Goal: Task Accomplishment & Management: Manage account settings

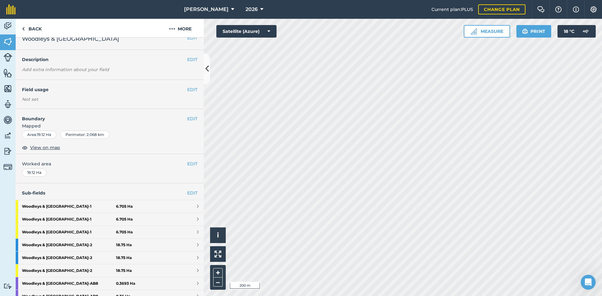
scroll to position [615, 0]
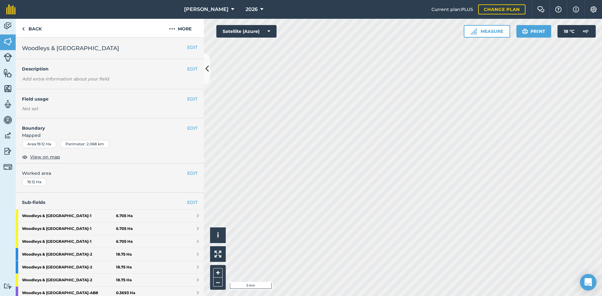
click at [593, 280] on div "Open Intercom Messenger" at bounding box center [588, 283] width 17 height 17
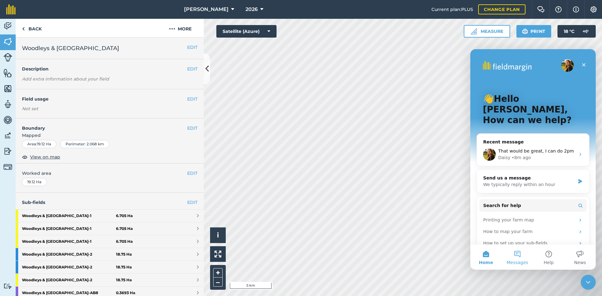
click at [519, 257] on button "Messages" at bounding box center [517, 257] width 31 height 25
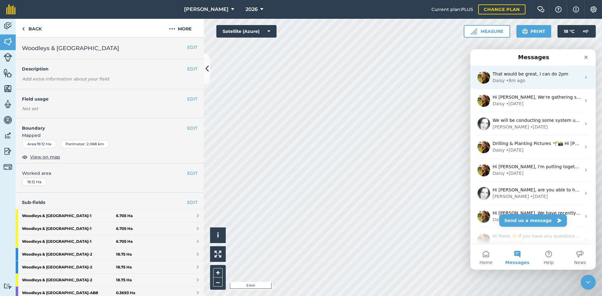
click at [548, 75] on span "That would be great, I can do 2pm" at bounding box center [531, 74] width 76 height 5
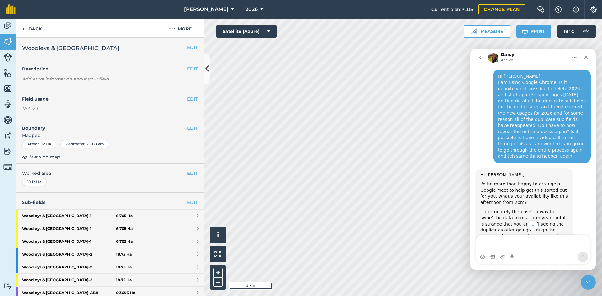
scroll to position [615, 0]
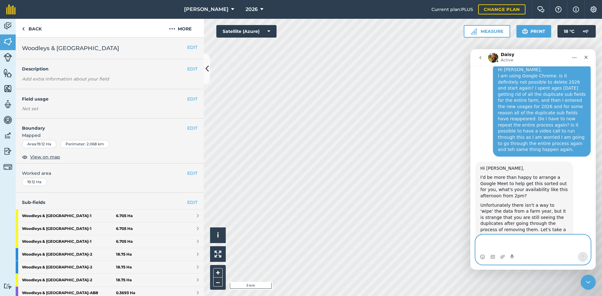
click at [498, 247] on textarea "Message…" at bounding box center [533, 243] width 115 height 17
type textarea "Or"
type textarea "Sorry if that's a bit last minute, alternatively I can do 4pm?"
click at [581, 260] on button "Send a message…" at bounding box center [583, 257] width 10 height 10
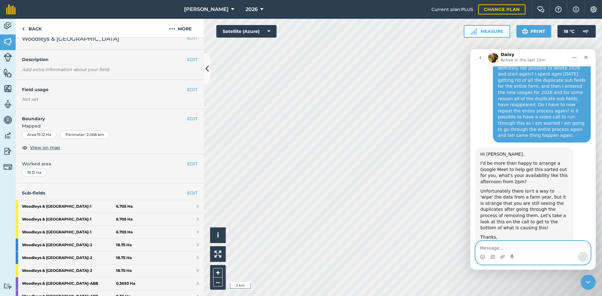
scroll to position [0, 0]
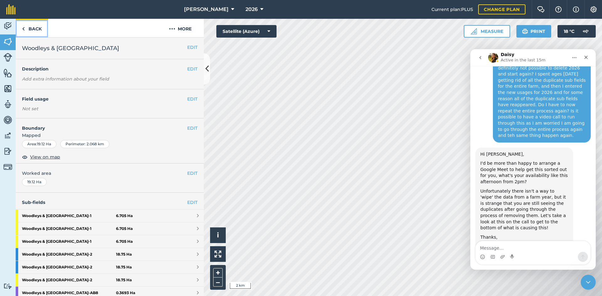
click at [37, 29] on link "Back" at bounding box center [32, 28] width 32 height 19
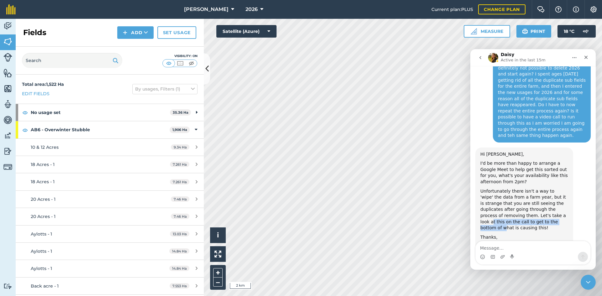
click at [505, 189] on div "Unfortunately there isn't a way to 'wipe' the data from a farm year, but it is …" at bounding box center [525, 210] width 88 height 43
click at [507, 189] on div "Unfortunately there isn't a way to 'wipe' the data from a farm year, but it is …" at bounding box center [525, 210] width 88 height 43
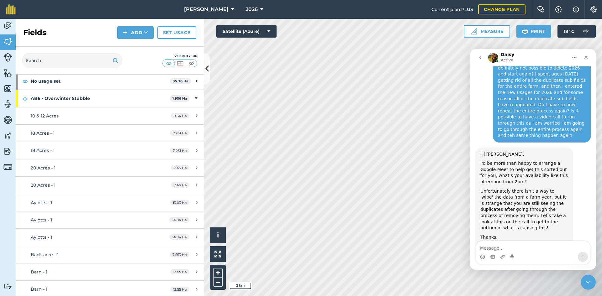
scroll to position [667, 0]
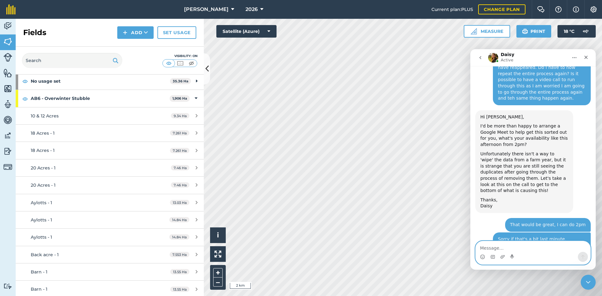
click at [517, 245] on textarea "Message…" at bounding box center [533, 247] width 115 height 11
type textarea "Perfect"
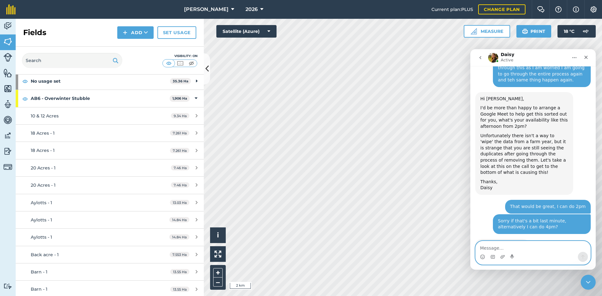
scroll to position [685, 0]
click at [588, 61] on div "Close" at bounding box center [586, 57] width 11 height 11
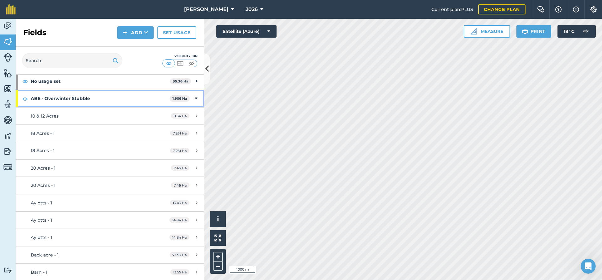
click at [194, 99] on div "AB6 - Overwinter Stubble 1,906 Ha" at bounding box center [110, 98] width 188 height 17
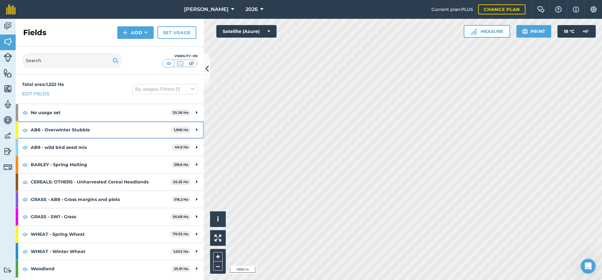
scroll to position [0, 0]
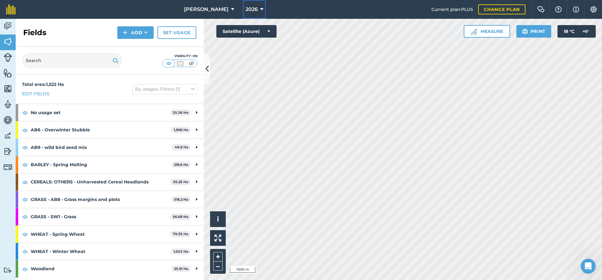
click at [246, 13] on span "2026" at bounding box center [252, 10] width 12 height 8
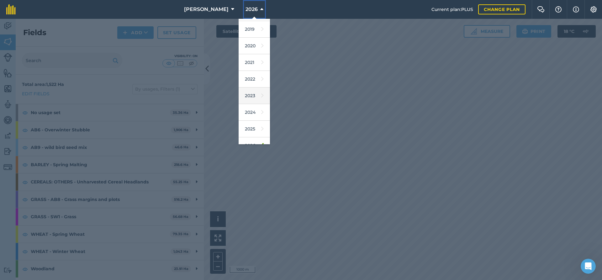
scroll to position [57, 0]
click at [239, 105] on link "2025" at bounding box center [254, 102] width 31 height 17
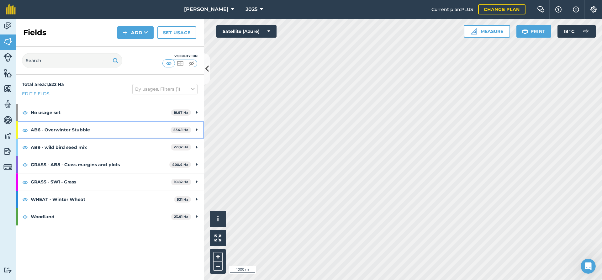
click at [196, 129] on icon at bounding box center [197, 129] width 2 height 7
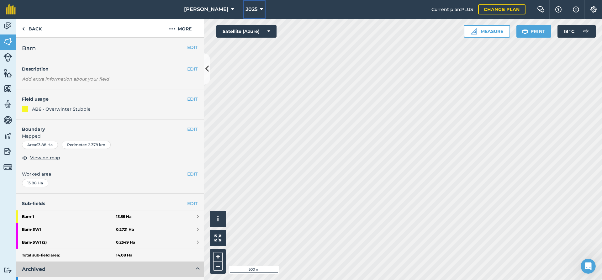
click at [246, 10] on span "2025" at bounding box center [252, 10] width 12 height 8
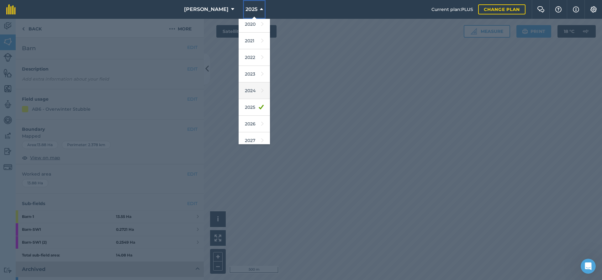
scroll to position [57, 0]
click at [242, 117] on link "2026" at bounding box center [254, 119] width 31 height 17
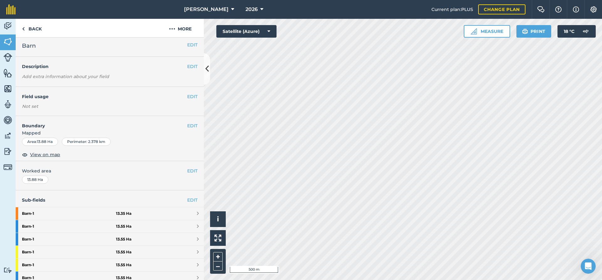
scroll to position [0, 0]
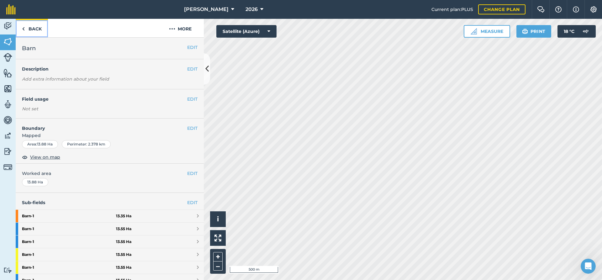
click at [29, 28] on link "Back" at bounding box center [32, 28] width 32 height 19
click at [189, 200] on link "EDIT" at bounding box center [192, 202] width 10 height 7
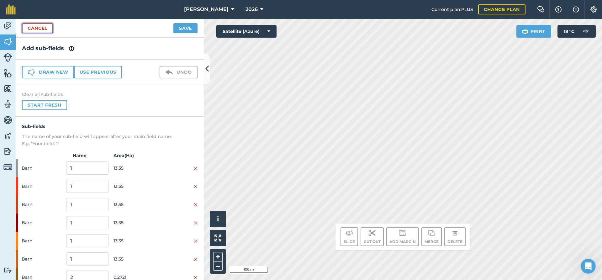
click at [48, 30] on link "Cancel" at bounding box center [37, 28] width 31 height 10
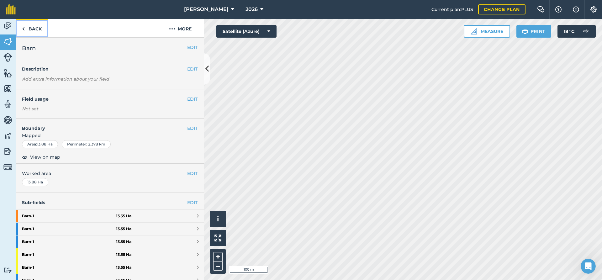
click at [30, 25] on link "Back" at bounding box center [32, 28] width 32 height 19
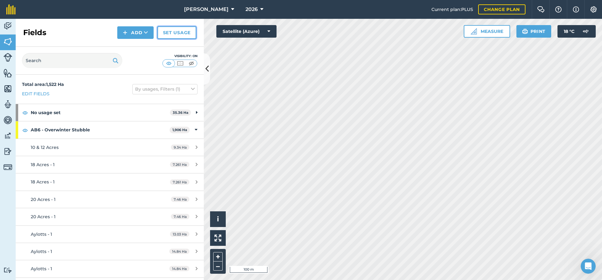
click at [177, 32] on link "Set usage" at bounding box center [176, 32] width 39 height 13
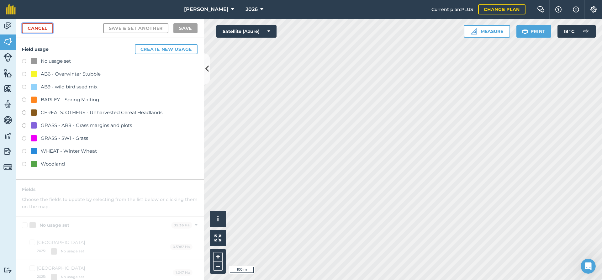
click at [38, 24] on link "Cancel" at bounding box center [37, 28] width 31 height 10
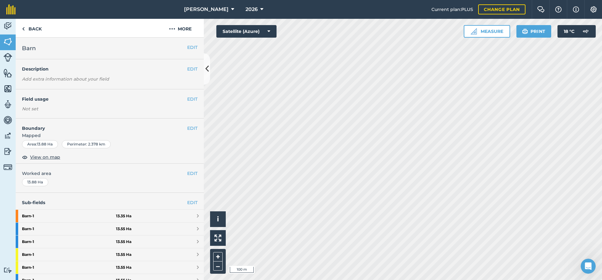
scroll to position [125, 0]
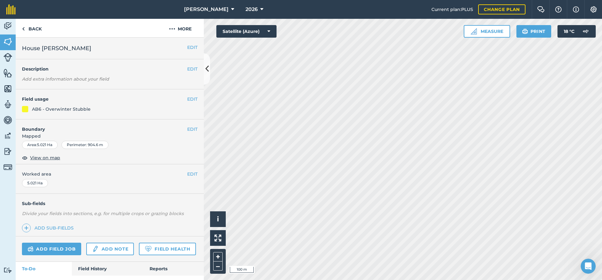
scroll to position [33, 0]
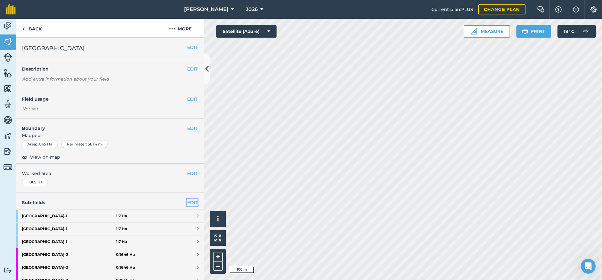
click at [187, 202] on link "EDIT" at bounding box center [192, 202] width 10 height 7
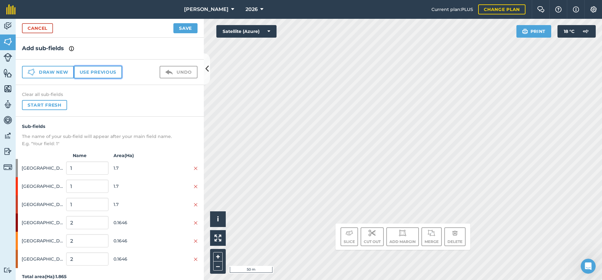
click at [104, 73] on button "Use previous" at bounding box center [98, 72] width 48 height 13
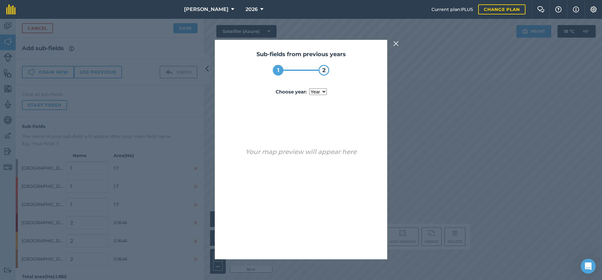
click at [313, 94] on select "year [DATE]" at bounding box center [318, 91] width 18 height 7
click at [395, 45] on img at bounding box center [396, 44] width 6 height 8
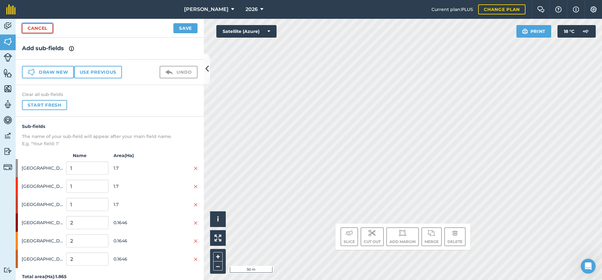
click at [50, 29] on link "Cancel" at bounding box center [37, 28] width 31 height 10
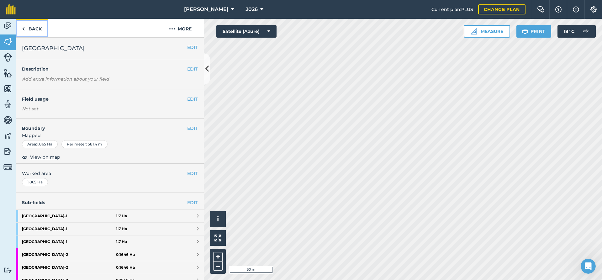
click at [40, 28] on link "Back" at bounding box center [32, 28] width 32 height 19
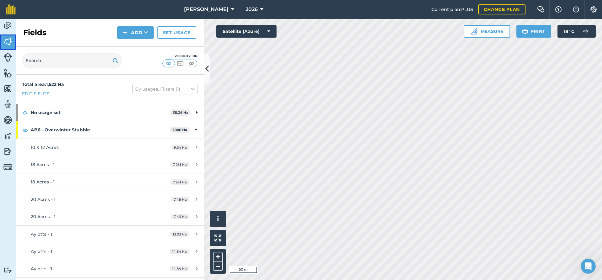
click at [5, 42] on img at bounding box center [7, 41] width 9 height 9
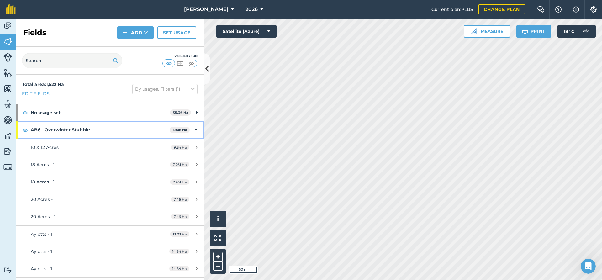
click at [193, 130] on div "AB6 - Overwinter Stubble 1,906 Ha" at bounding box center [110, 129] width 188 height 17
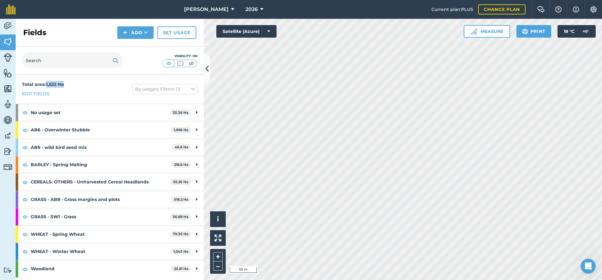
drag, startPoint x: 46, startPoint y: 82, endPoint x: 66, endPoint y: 83, distance: 19.8
click at [66, 83] on div "Total area : 1,522 Ha Edit fields By usages, Filters (1)" at bounding box center [110, 89] width 188 height 29
click at [251, 5] on button "2026" at bounding box center [254, 9] width 23 height 19
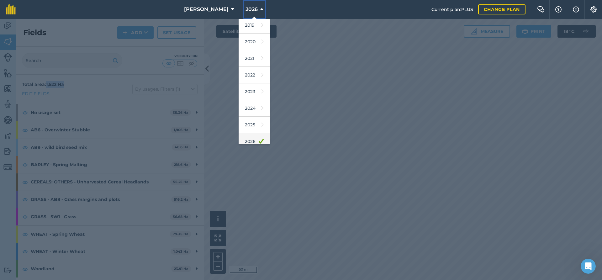
scroll to position [57, 0]
click at [246, 12] on span "2026" at bounding box center [252, 10] width 12 height 8
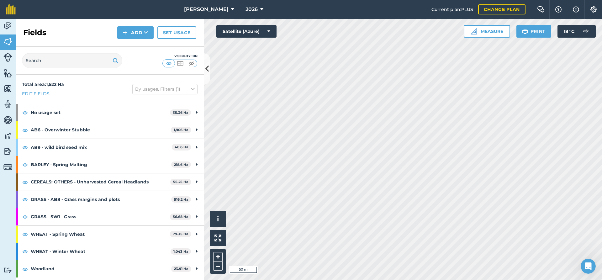
click at [72, 46] on div "Fields Add Set usage" at bounding box center [110, 33] width 188 height 28
click at [36, 93] on link "Edit fields" at bounding box center [36, 93] width 28 height 7
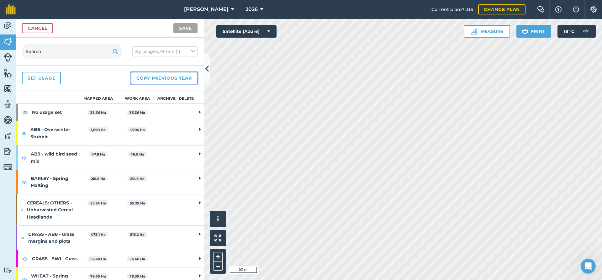
click at [158, 77] on button "Copy previous year" at bounding box center [164, 78] width 67 height 13
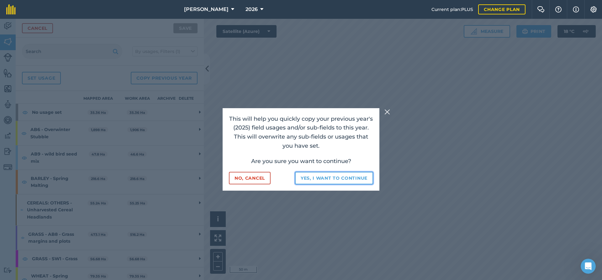
click at [330, 177] on button "Yes, I want to continue" at bounding box center [334, 178] width 78 height 13
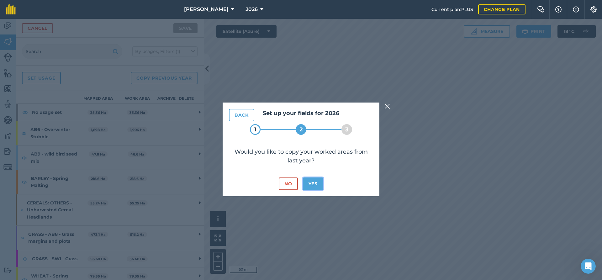
click at [316, 182] on button "Yes" at bounding box center [313, 184] width 20 height 13
click at [316, 183] on button "Yes" at bounding box center [313, 184] width 20 height 13
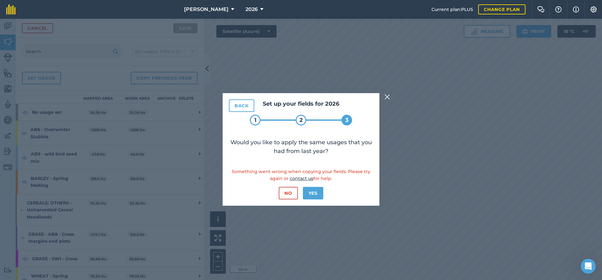
click at [388, 98] on img at bounding box center [388, 97] width 6 height 8
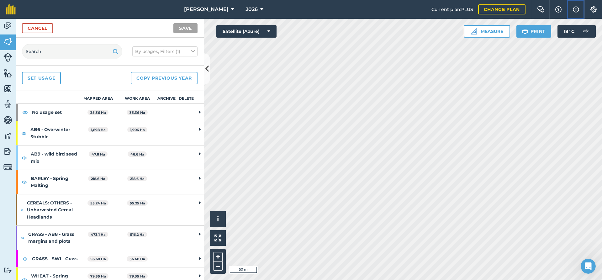
click at [572, 7] on button "Info" at bounding box center [576, 9] width 18 height 19
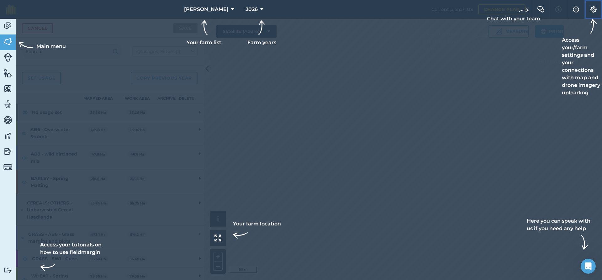
click at [597, 8] on img at bounding box center [594, 9] width 8 height 6
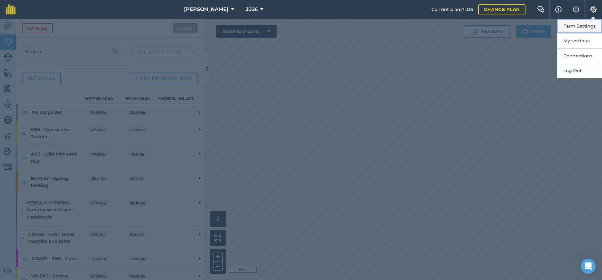
click at [591, 25] on button "Farm Settings" at bounding box center [580, 26] width 45 height 15
click at [594, 7] on img at bounding box center [594, 9] width 8 height 6
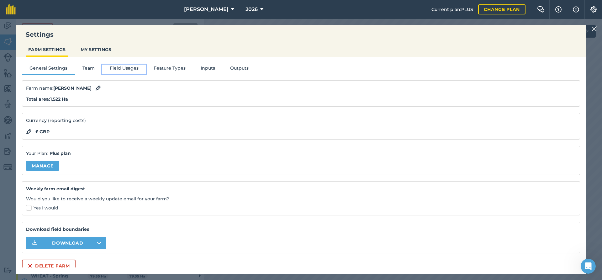
click at [123, 65] on button "Field Usages" at bounding box center [124, 69] width 44 height 9
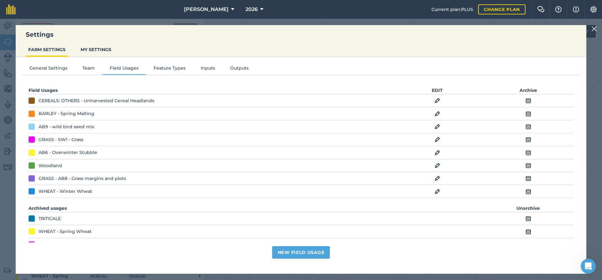
drag, startPoint x: 595, startPoint y: 28, endPoint x: 342, endPoint y: 0, distance: 253.8
click at [595, 28] on img at bounding box center [595, 29] width 6 height 8
click at [595, 28] on button "18 ° C" at bounding box center [577, 31] width 38 height 13
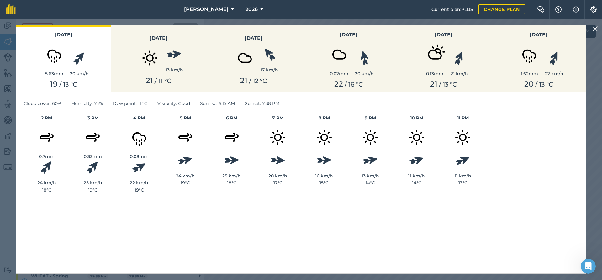
click at [596, 29] on img at bounding box center [596, 29] width 6 height 8
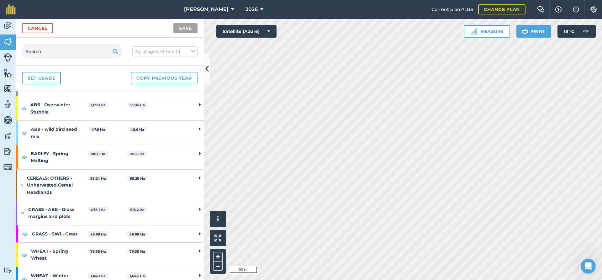
scroll to position [54, 0]
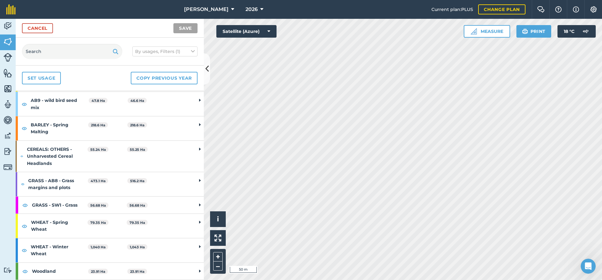
click at [196, 222] on td at bounding box center [200, 226] width 8 height 24
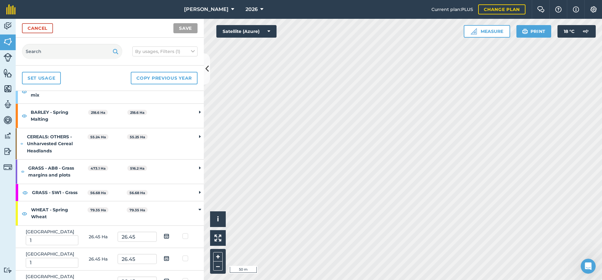
scroll to position [116, 0]
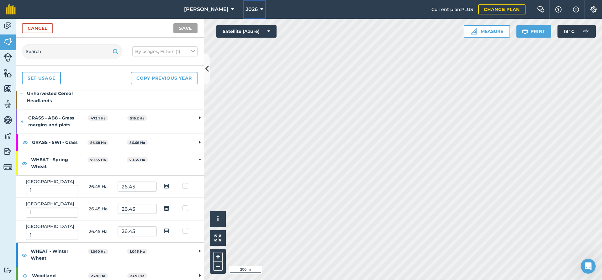
click at [243, 13] on button "2026" at bounding box center [254, 9] width 23 height 19
click at [246, 11] on span "2026" at bounding box center [252, 10] width 12 height 8
click at [260, 10] on icon at bounding box center [261, 10] width 3 height 8
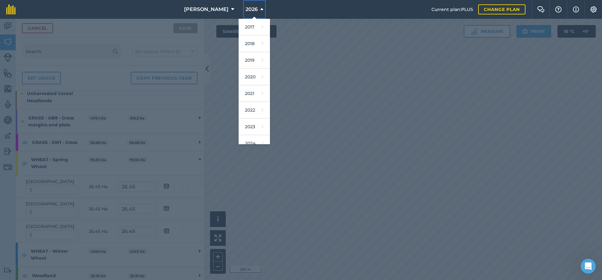
scroll to position [57, 0]
click at [321, 128] on div at bounding box center [301, 149] width 602 height 261
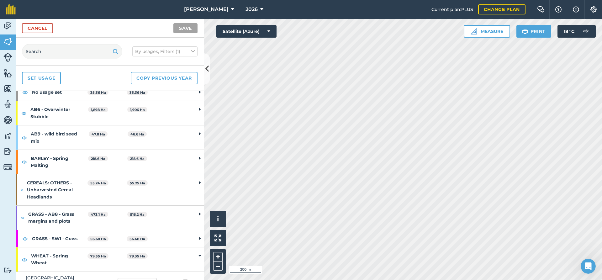
scroll to position [0, 0]
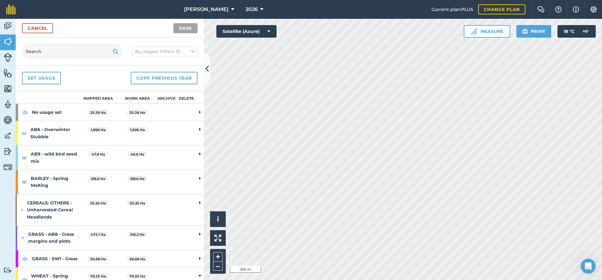
click at [196, 128] on td at bounding box center [200, 133] width 8 height 24
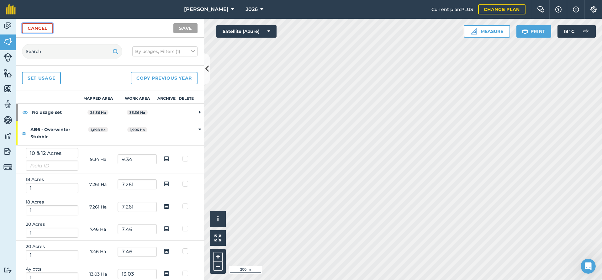
click at [48, 28] on link "Cancel" at bounding box center [37, 28] width 31 height 10
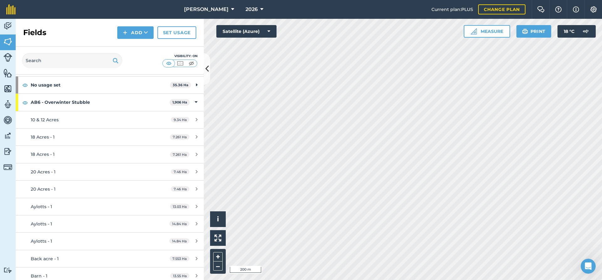
scroll to position [63, 0]
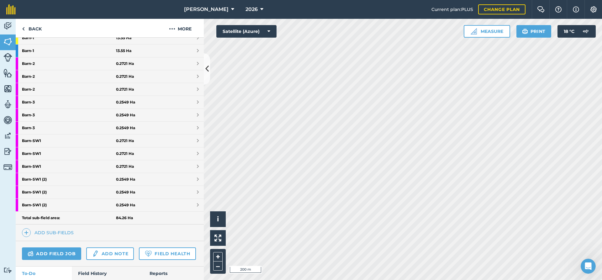
scroll to position [220, 0]
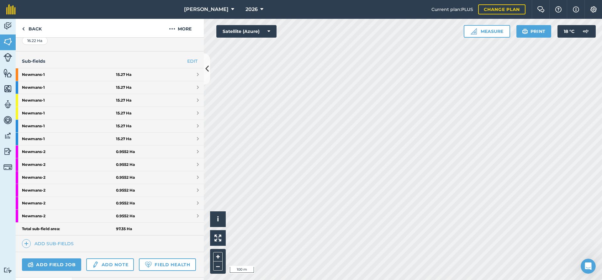
scroll to position [127, 0]
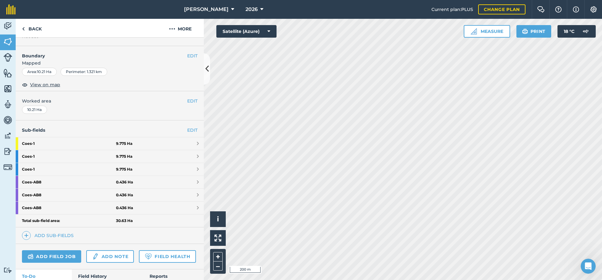
scroll to position [81, 0]
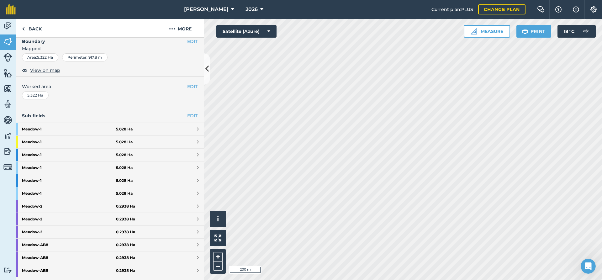
scroll to position [81, 0]
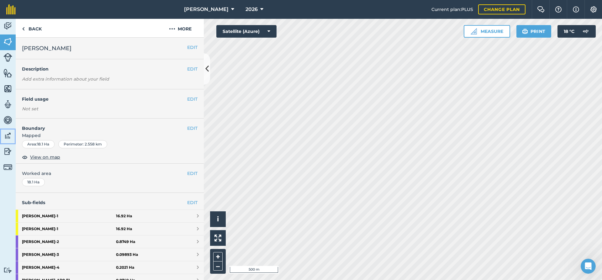
click at [7, 137] on img at bounding box center [7, 135] width 9 height 9
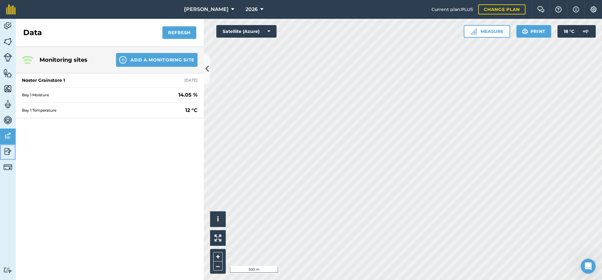
click at [9, 150] on img at bounding box center [7, 151] width 9 height 9
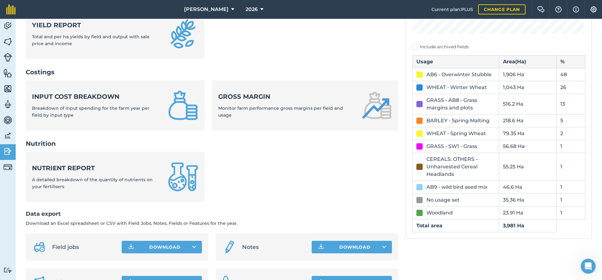
scroll to position [214, 0]
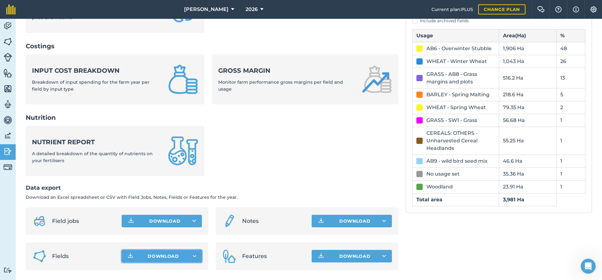
click at [179, 261] on button "Download" at bounding box center [162, 256] width 80 height 13
click at [194, 257] on icon "button" at bounding box center [195, 256] width 4 height 2
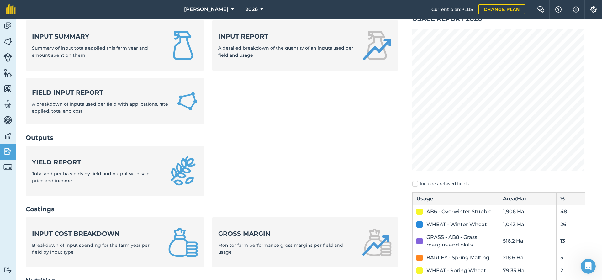
scroll to position [0, 0]
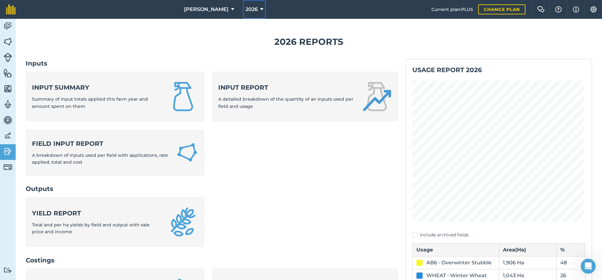
click at [260, 11] on icon at bounding box center [261, 10] width 3 height 8
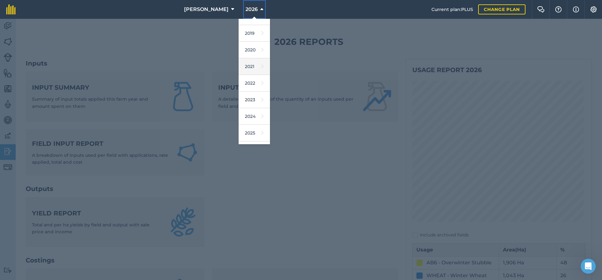
scroll to position [57, 0]
click at [247, 7] on button "2026" at bounding box center [254, 9] width 23 height 19
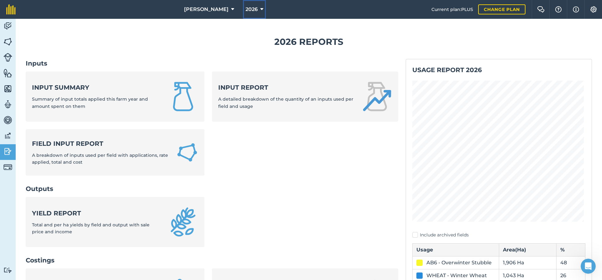
click at [247, 7] on button "2026" at bounding box center [254, 9] width 23 height 19
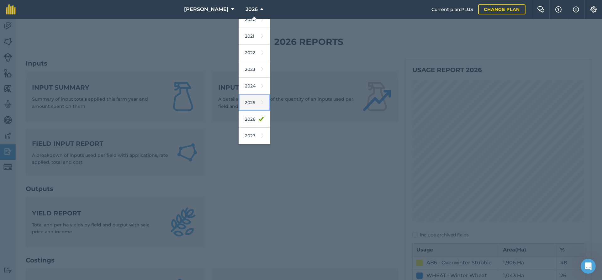
click at [261, 104] on icon at bounding box center [262, 102] width 3 height 9
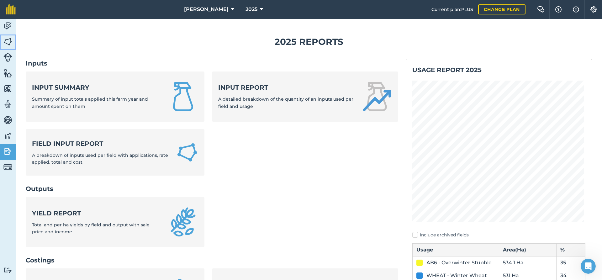
click at [10, 39] on img at bounding box center [7, 41] width 9 height 9
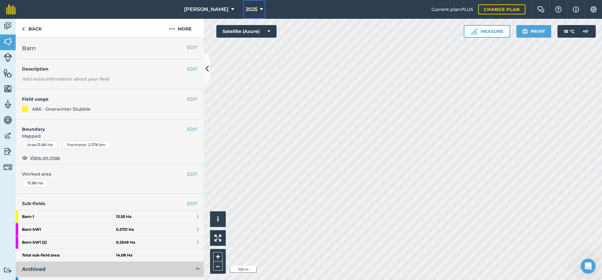
click at [246, 9] on span "2025" at bounding box center [252, 10] width 12 height 8
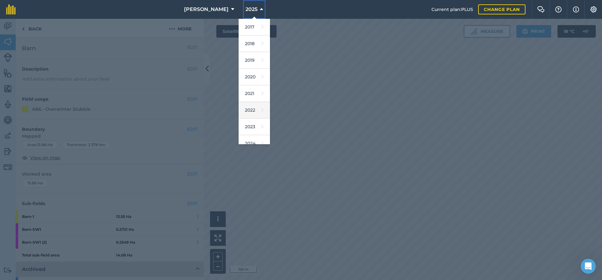
scroll to position [57, 0]
click at [241, 118] on link "2026" at bounding box center [254, 119] width 31 height 17
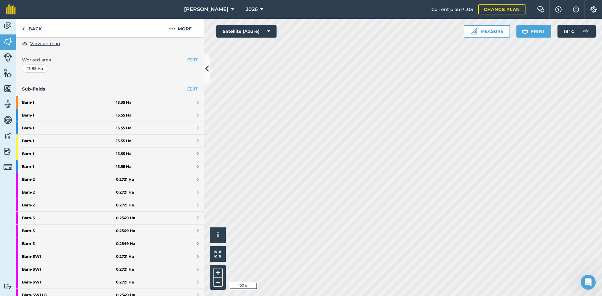
scroll to position [0, 0]
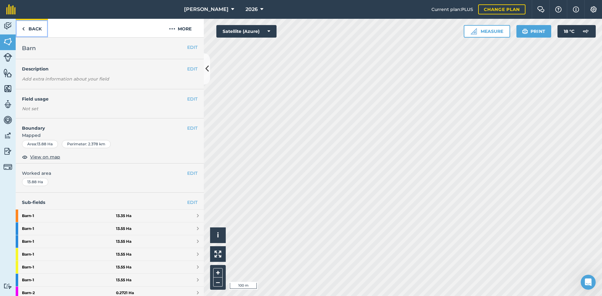
click at [38, 27] on link "Back" at bounding box center [32, 28] width 32 height 19
